Goal: Task Accomplishment & Management: Complete application form

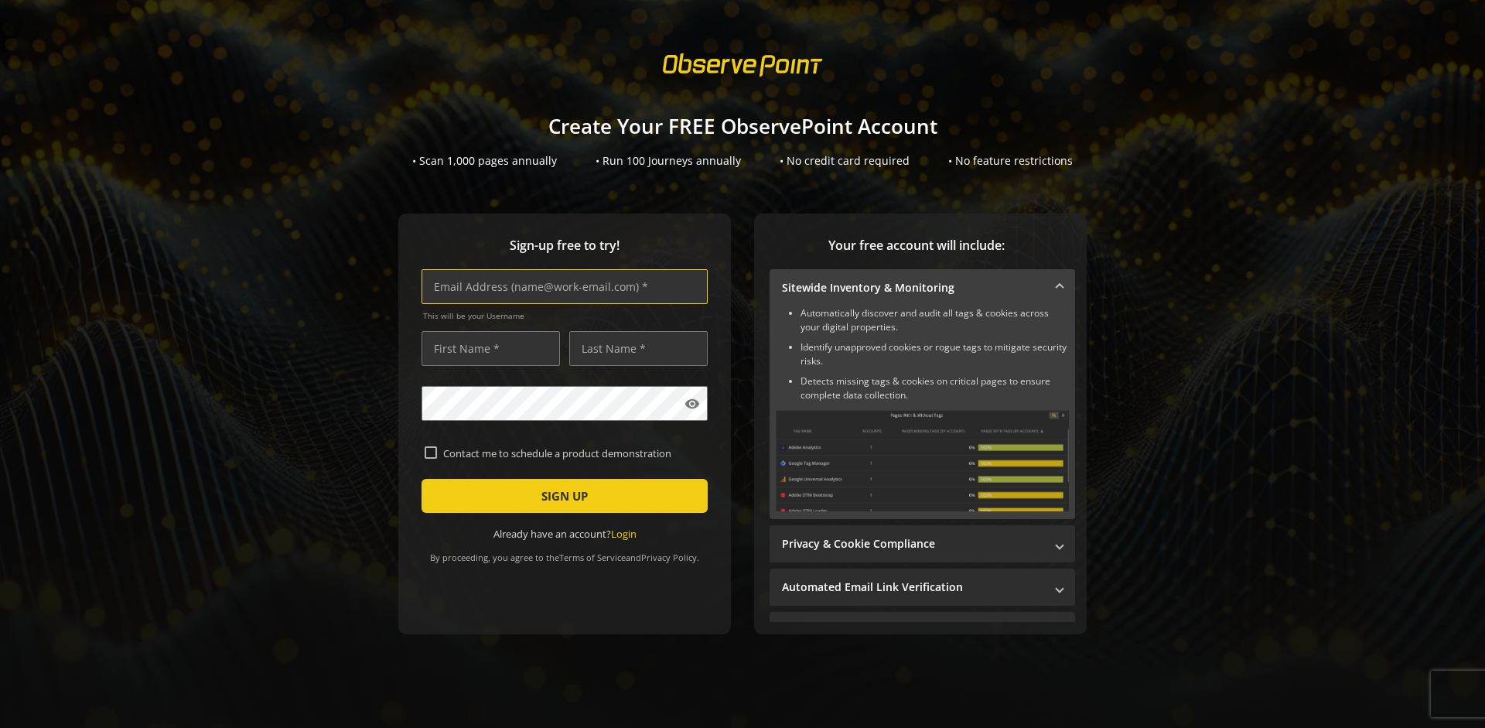
click at [561, 286] on input "text" at bounding box center [565, 286] width 286 height 35
type input "[EMAIL_ADDRESS][DOMAIN_NAME]"
click at [487, 348] on input "text" at bounding box center [491, 348] width 138 height 35
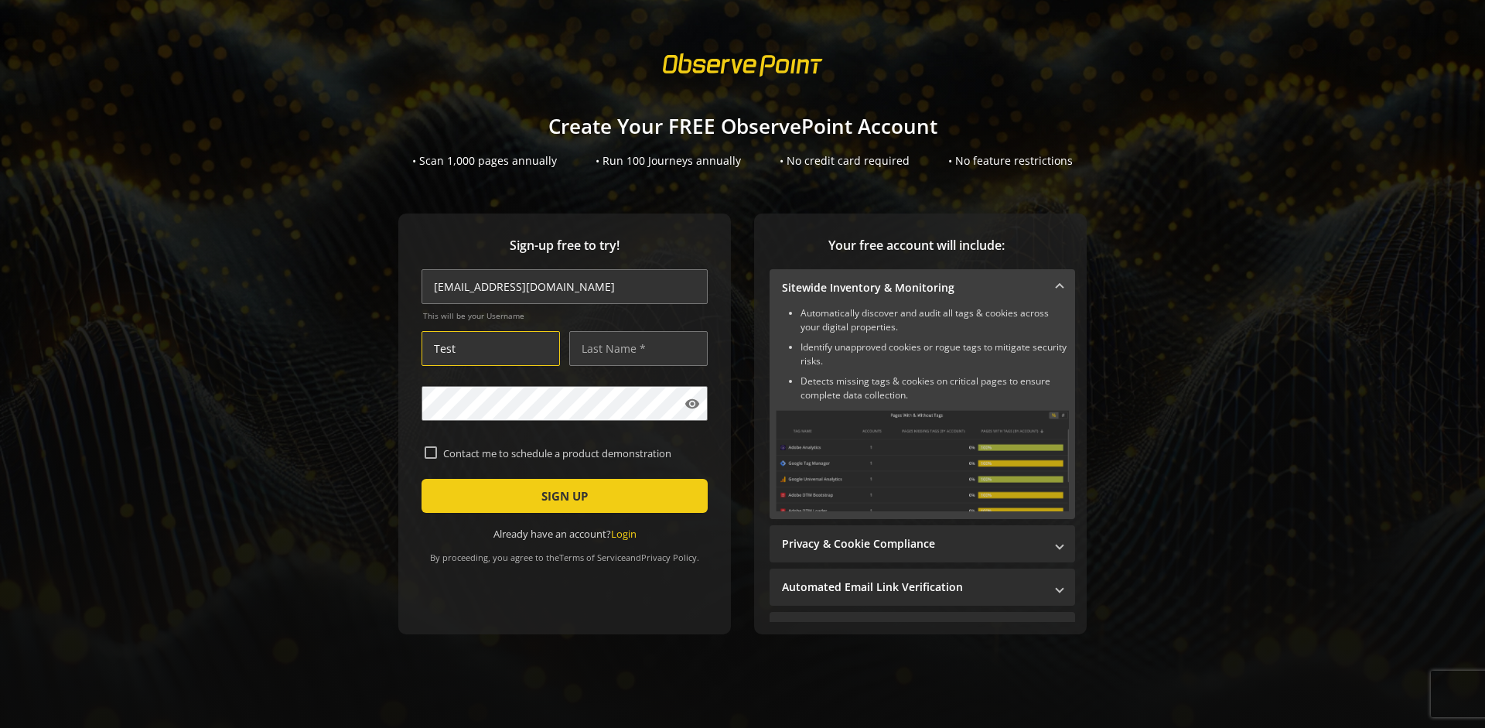
type input "Test"
click at [634, 348] on input "text" at bounding box center [638, 348] width 138 height 35
type input "Test"
click at [561, 496] on span "SIGN UP" at bounding box center [564, 496] width 46 height 28
